Goal: Transaction & Acquisition: Obtain resource

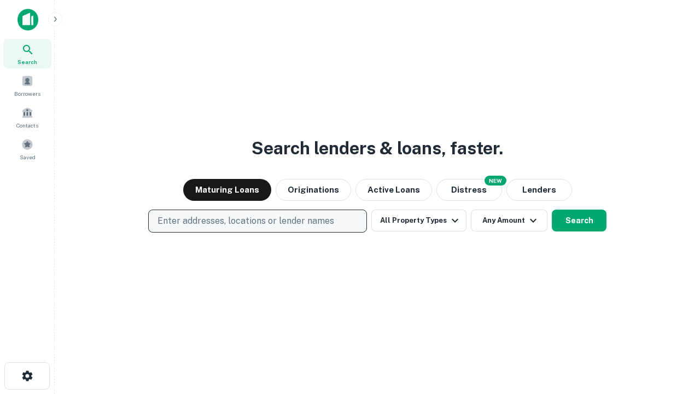
click at [257, 221] on p "Enter addresses, locations or lender names" at bounding box center [246, 220] width 177 height 13
type input "**********"
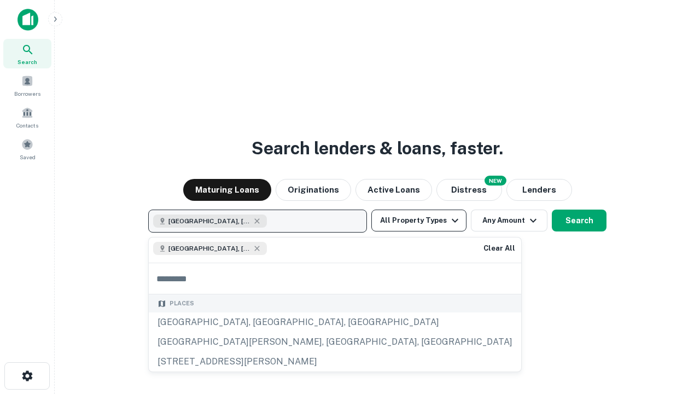
click at [419, 220] on button "All Property Types" at bounding box center [418, 220] width 95 height 22
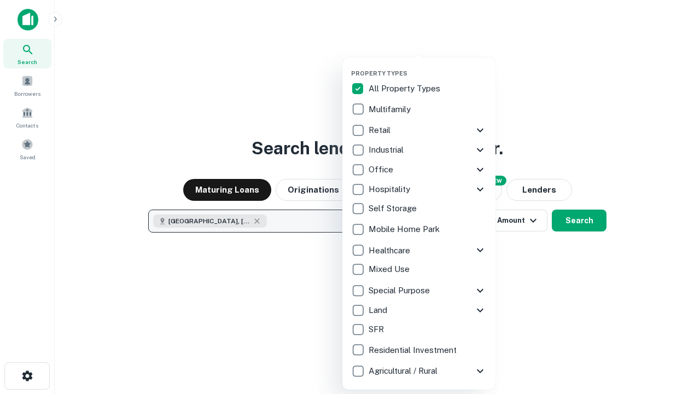
click at [428, 66] on button "button" at bounding box center [427, 66] width 153 height 1
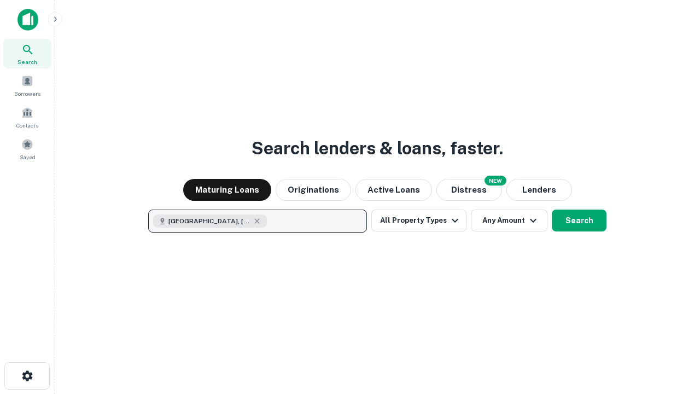
scroll to position [18, 0]
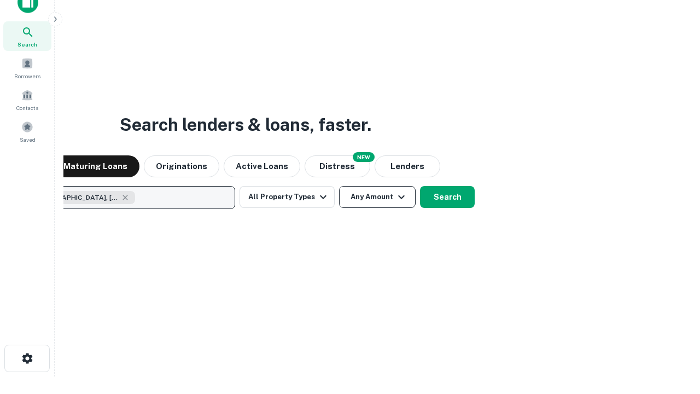
click at [339, 186] on button "Any Amount" at bounding box center [377, 197] width 77 height 22
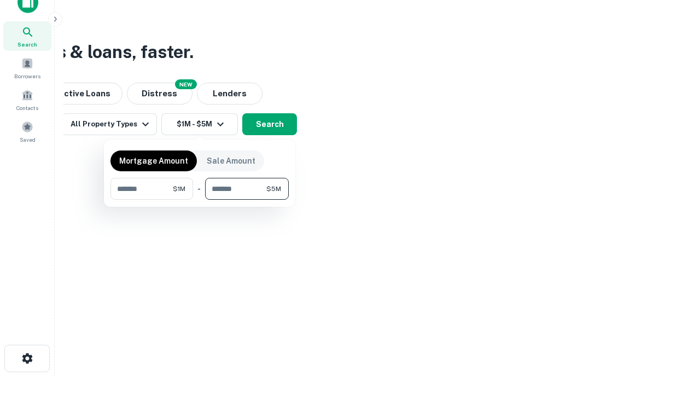
type input "*******"
click at [200, 200] on button "button" at bounding box center [199, 200] width 178 height 1
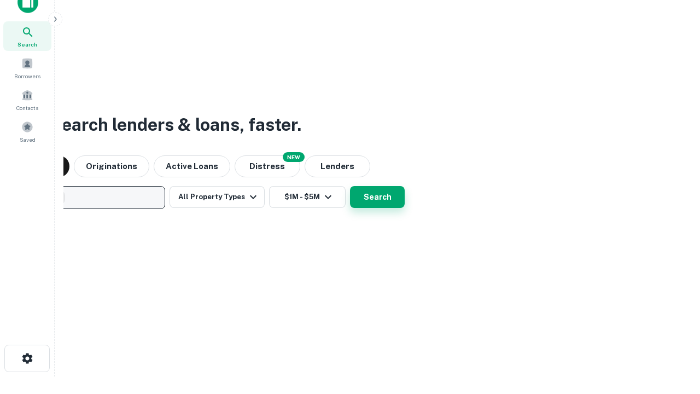
click at [350, 186] on button "Search" at bounding box center [377, 197] width 55 height 22
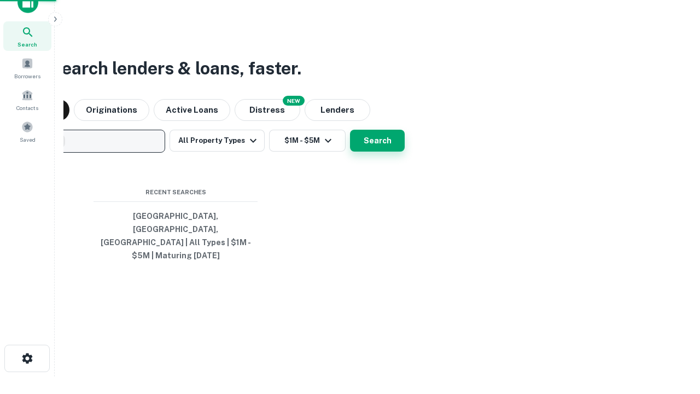
scroll to position [36, 310]
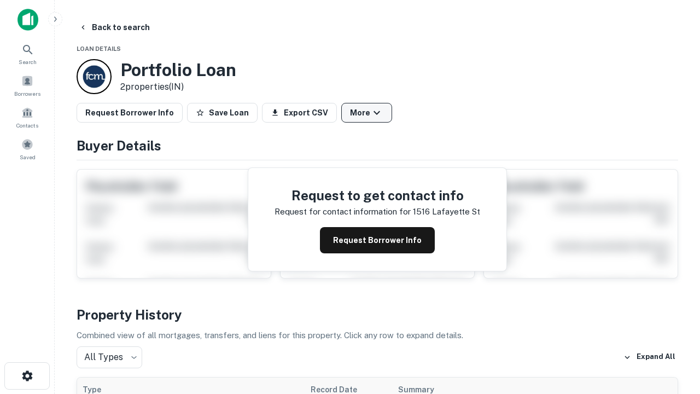
click at [366, 113] on button "More" at bounding box center [366, 113] width 51 height 20
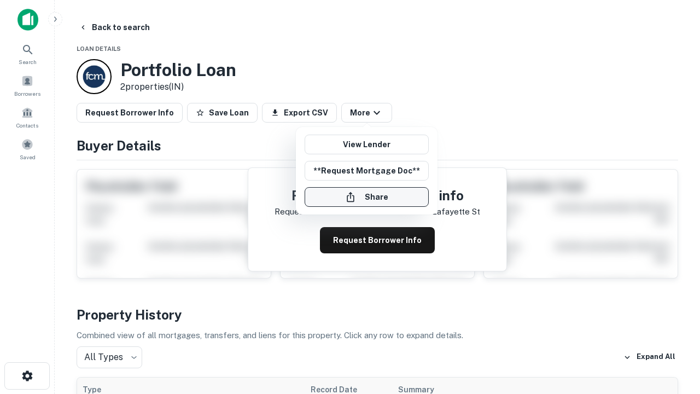
click at [366, 197] on button "Share" at bounding box center [367, 197] width 124 height 20
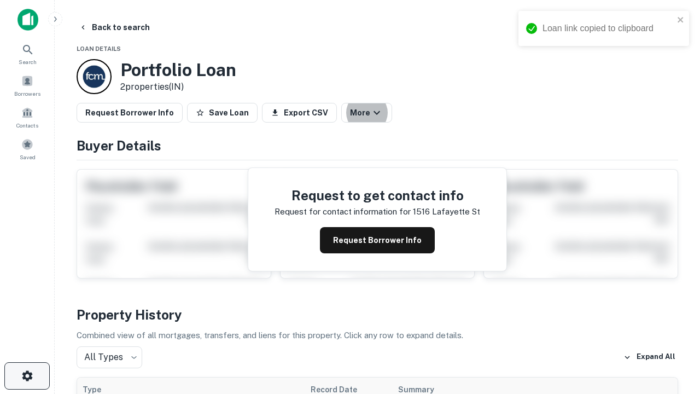
click at [27, 376] on icon "button" at bounding box center [27, 375] width 13 height 13
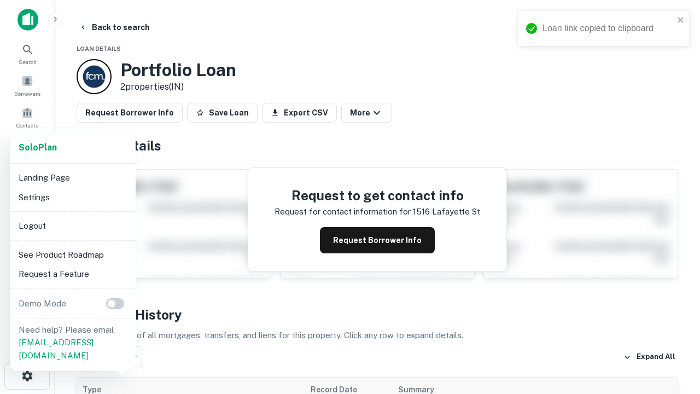
click at [72, 225] on li "Logout" at bounding box center [72, 226] width 117 height 20
